Goal: Contribute content: Add original content to the website for others to see

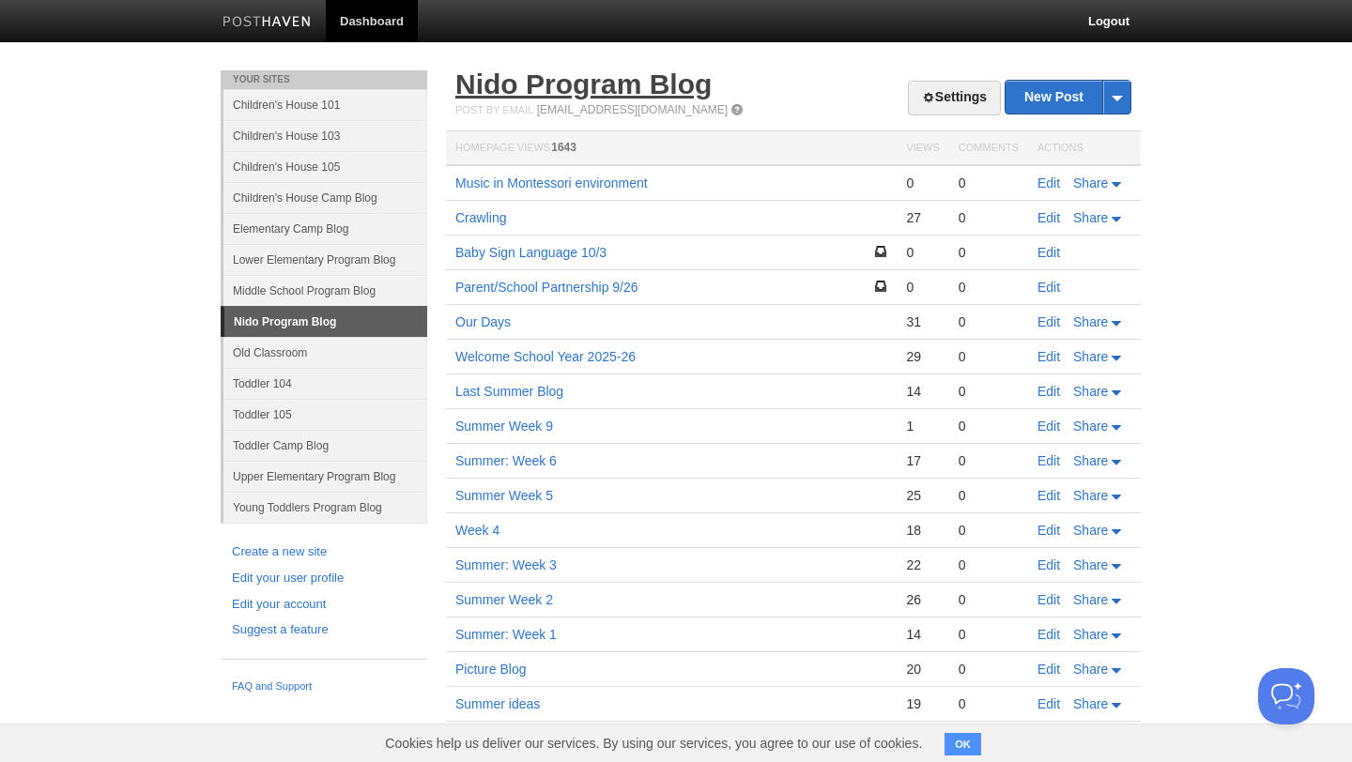
click at [475, 94] on link "Nido Program Blog" at bounding box center [583, 84] width 256 height 31
click at [586, 285] on link "Parent/School Partnership 9/26" at bounding box center [546, 287] width 183 height 15
click at [1051, 286] on link "Edit" at bounding box center [1049, 287] width 23 height 15
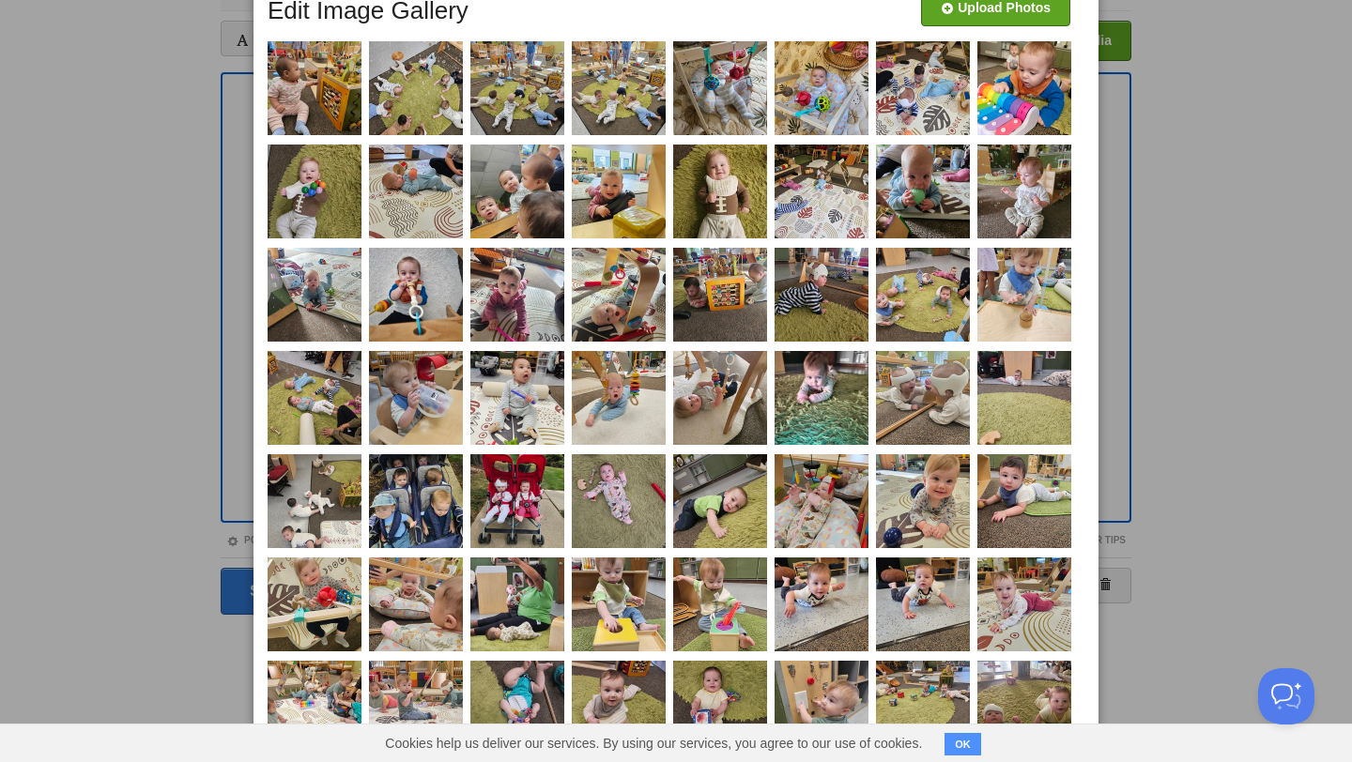
scroll to position [111, 0]
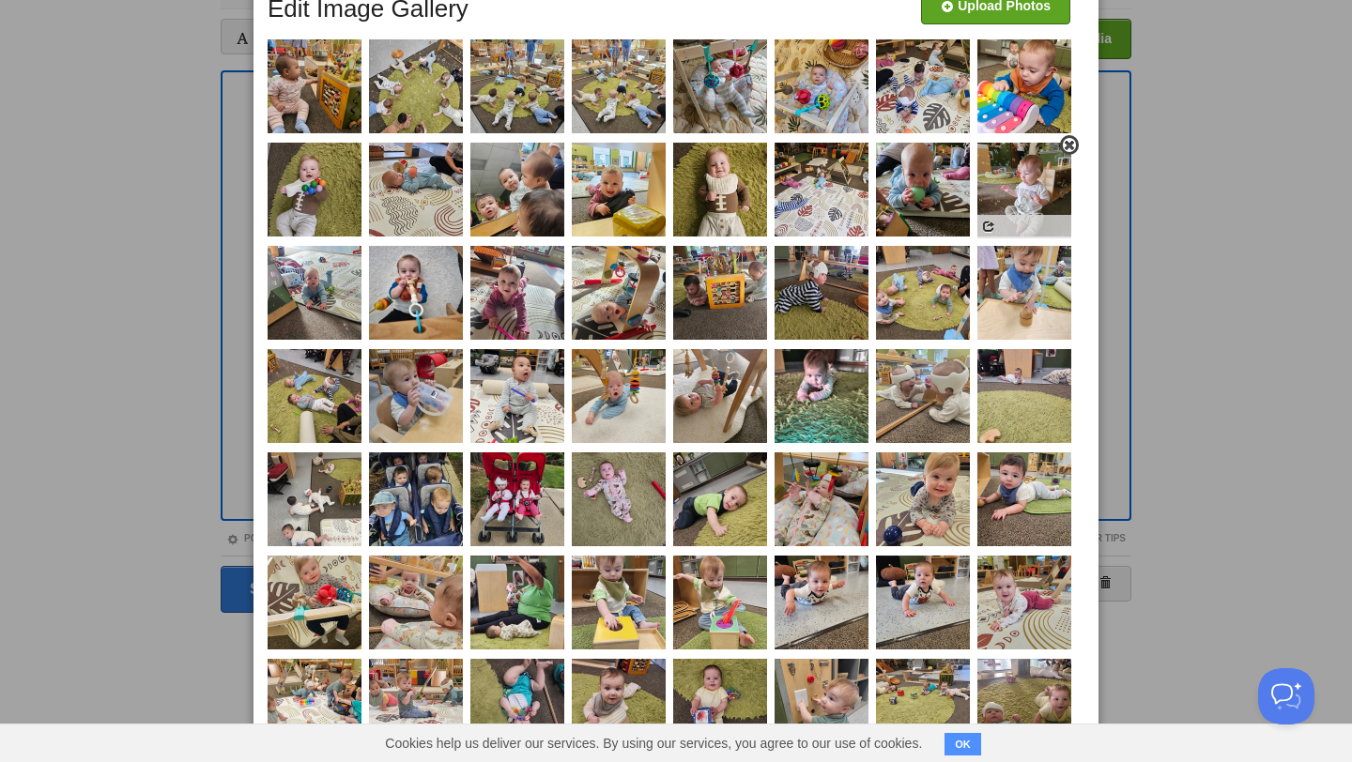
click at [1069, 147] on span at bounding box center [1069, 145] width 13 height 13
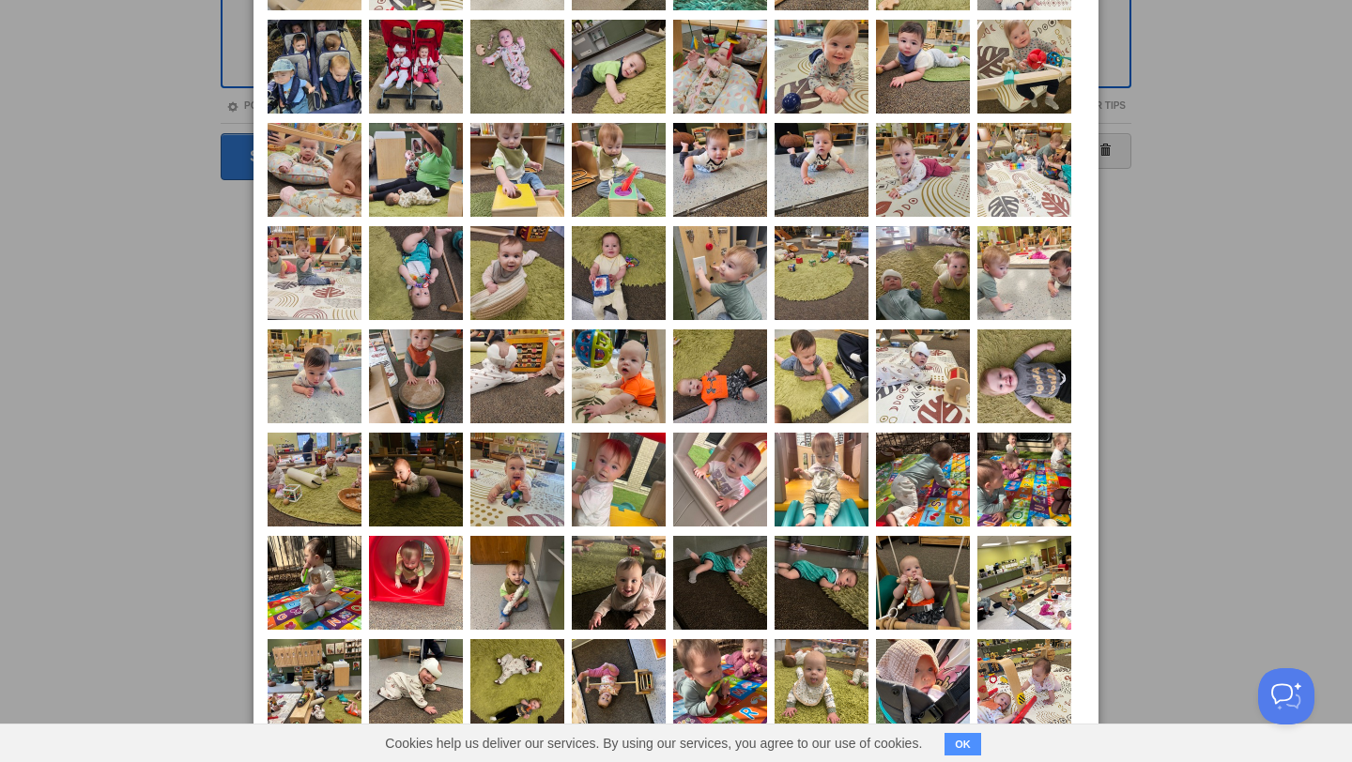
scroll to position [543, 0]
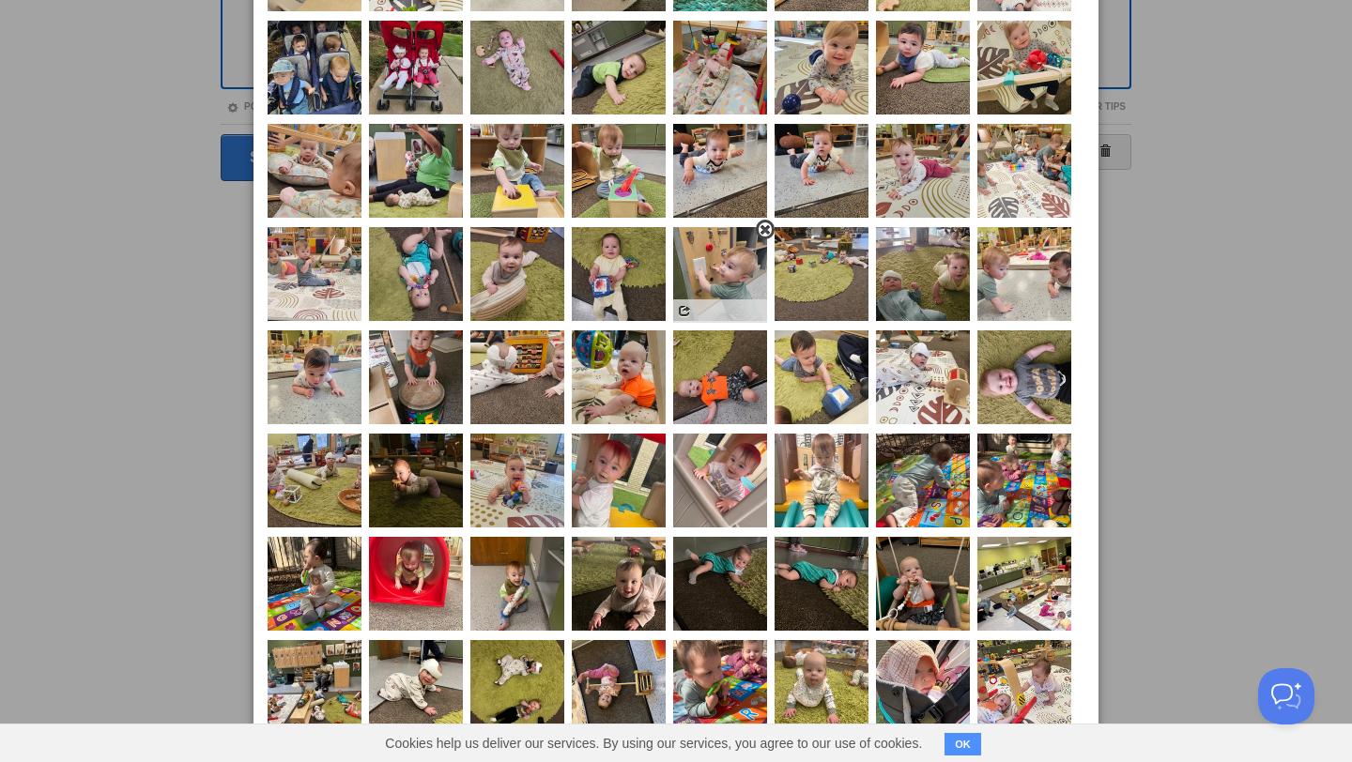
click at [765, 228] on span at bounding box center [765, 229] width 13 height 13
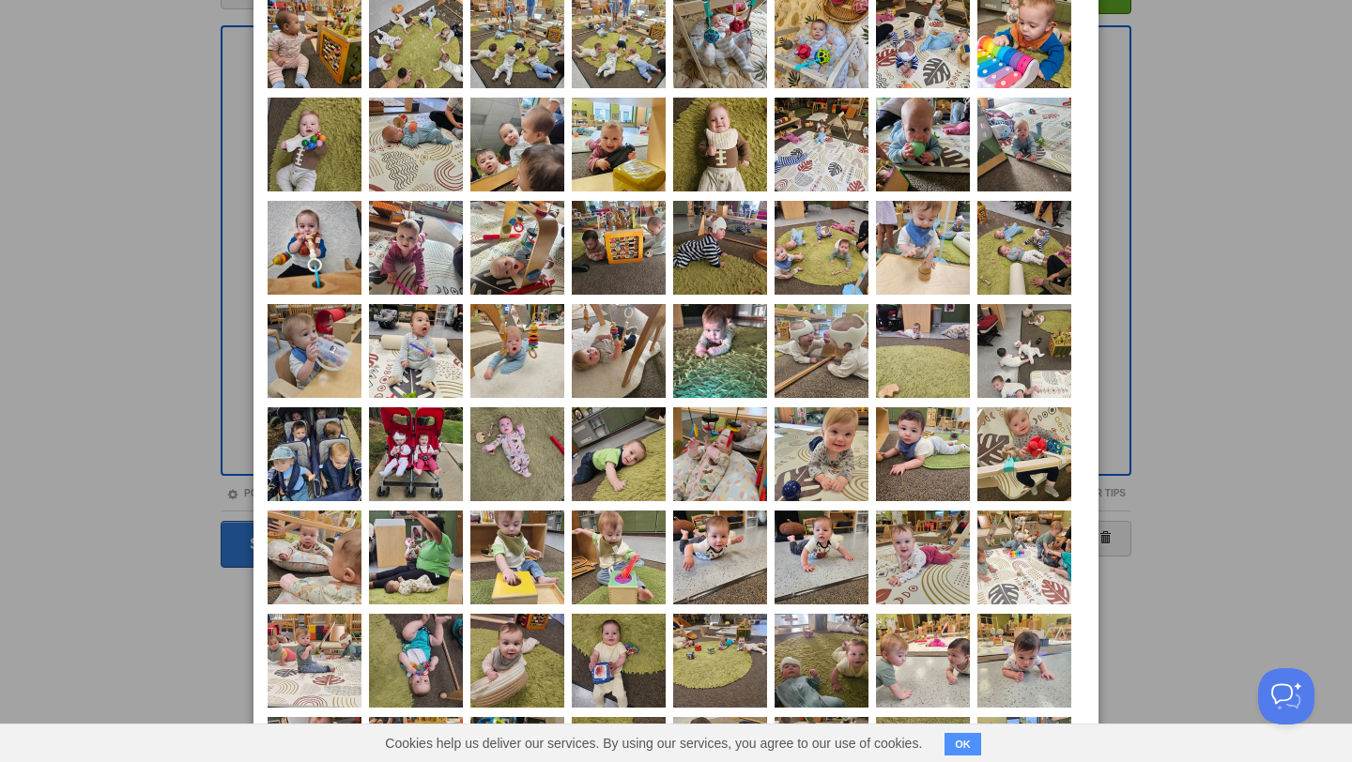
scroll to position [151, 0]
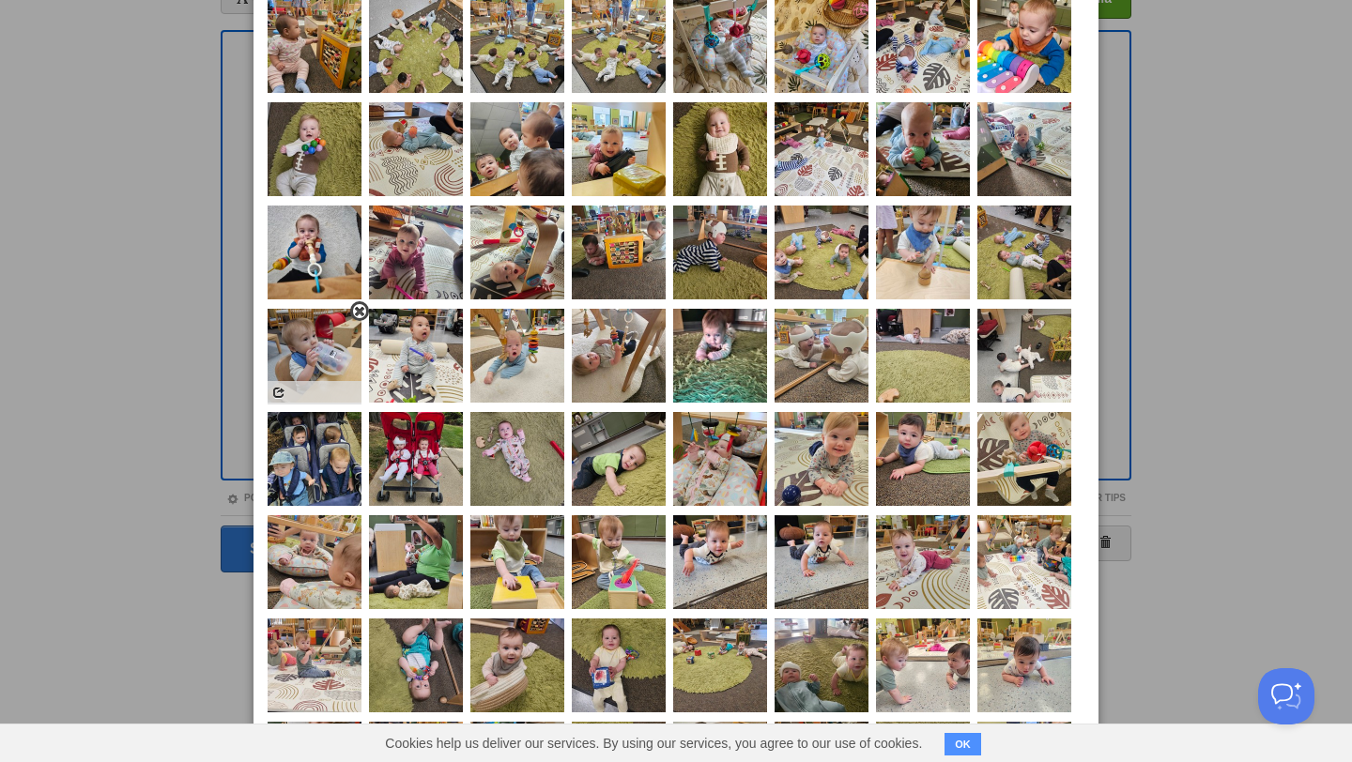
click at [356, 313] on span at bounding box center [359, 311] width 13 height 13
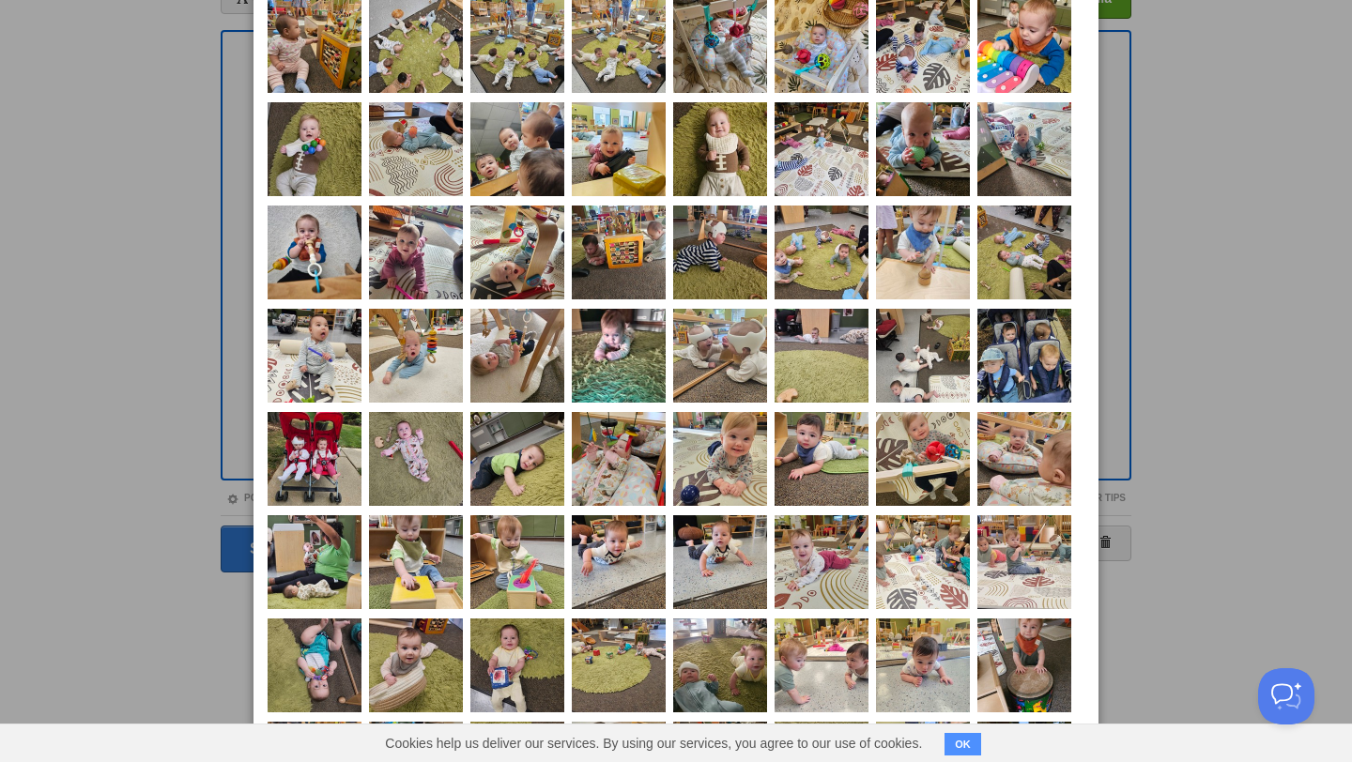
click at [1197, 403] on div at bounding box center [676, 381] width 1352 height 762
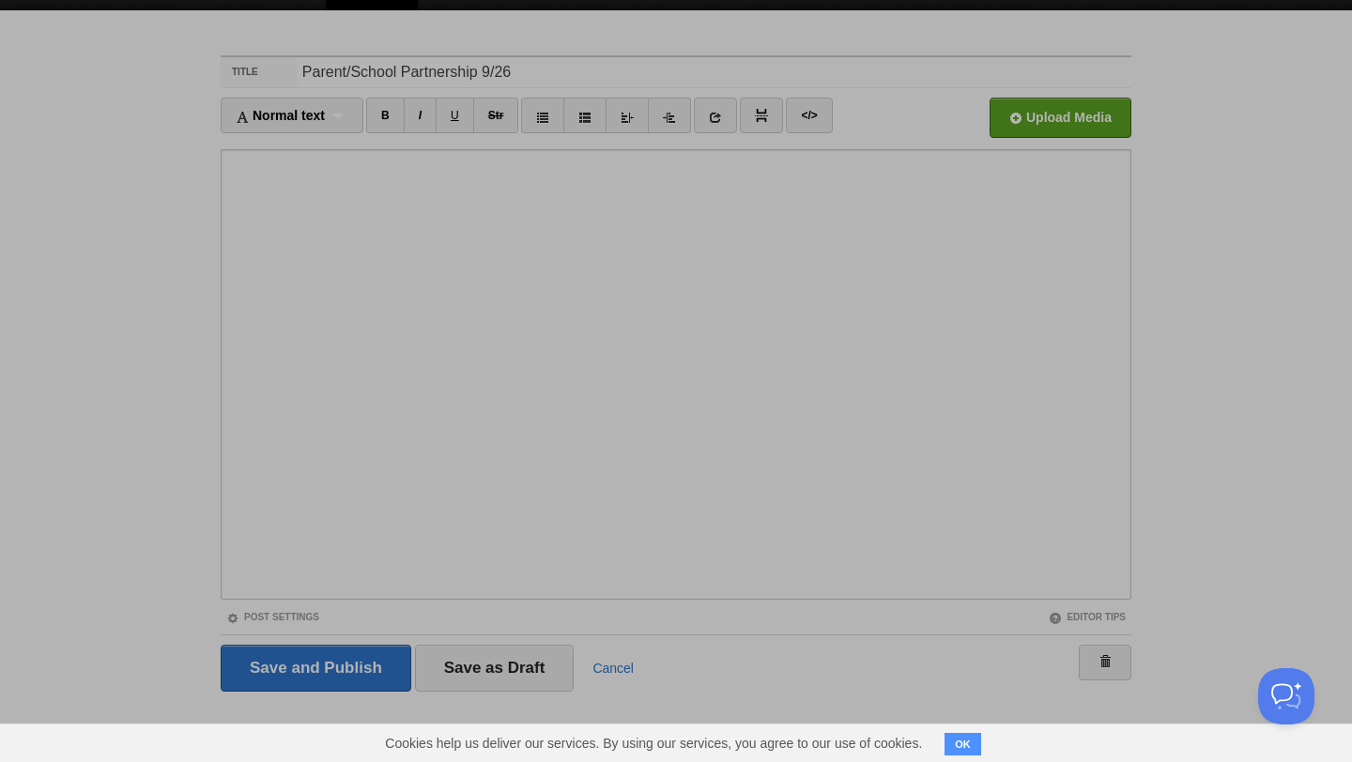
scroll to position [31, 0]
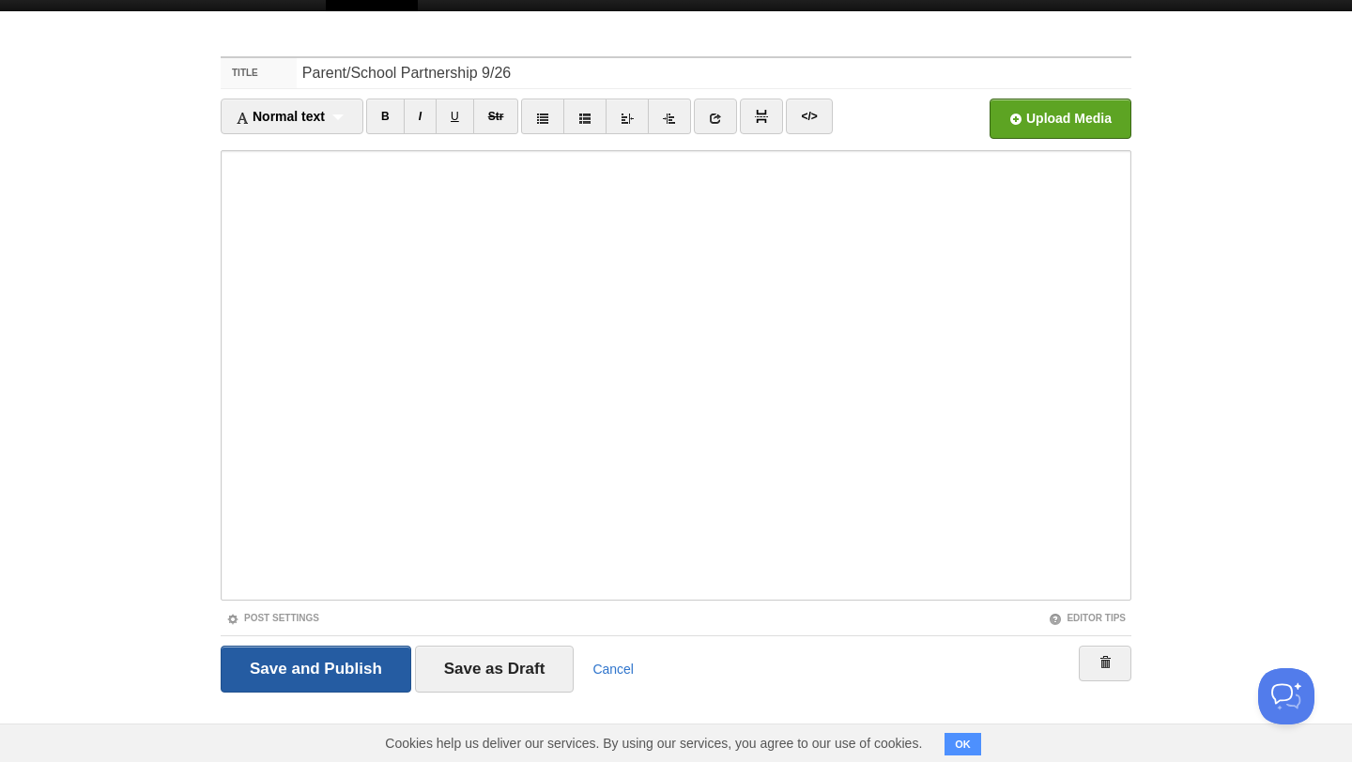
click at [360, 660] on input "Save and Publish" at bounding box center [316, 669] width 191 height 47
